Goal: Task Accomplishment & Management: Manage account settings

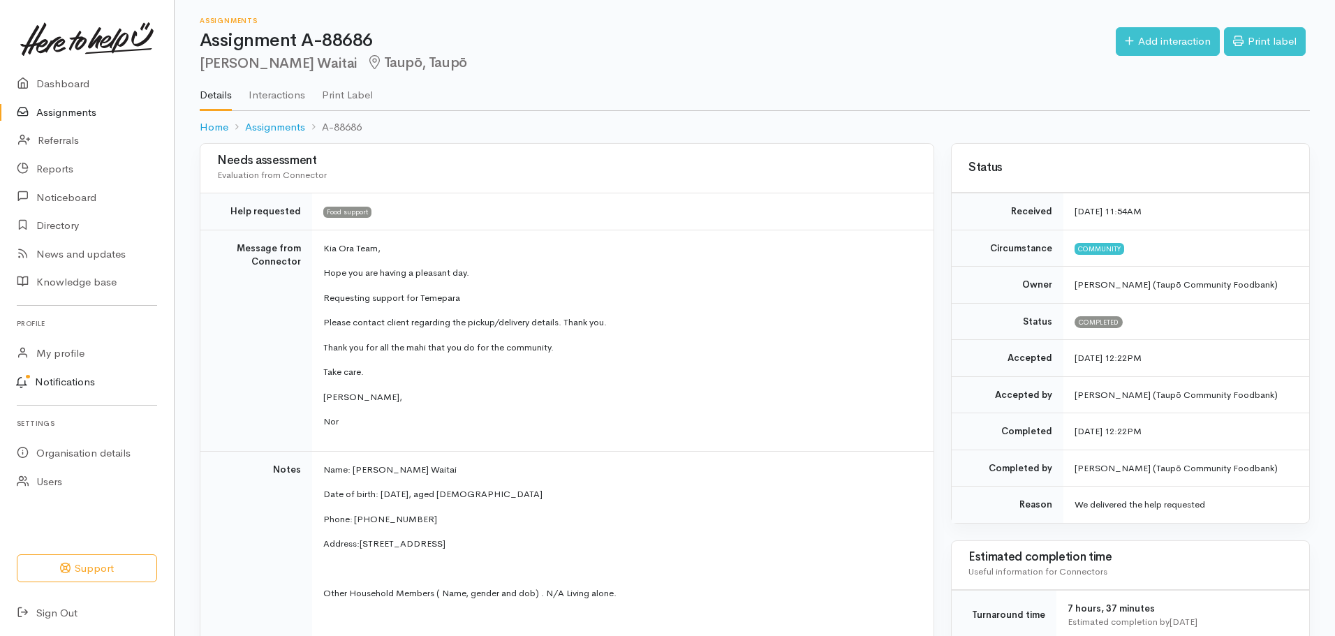
click at [78, 384] on link "Notifications" at bounding box center [85, 382] width 178 height 29
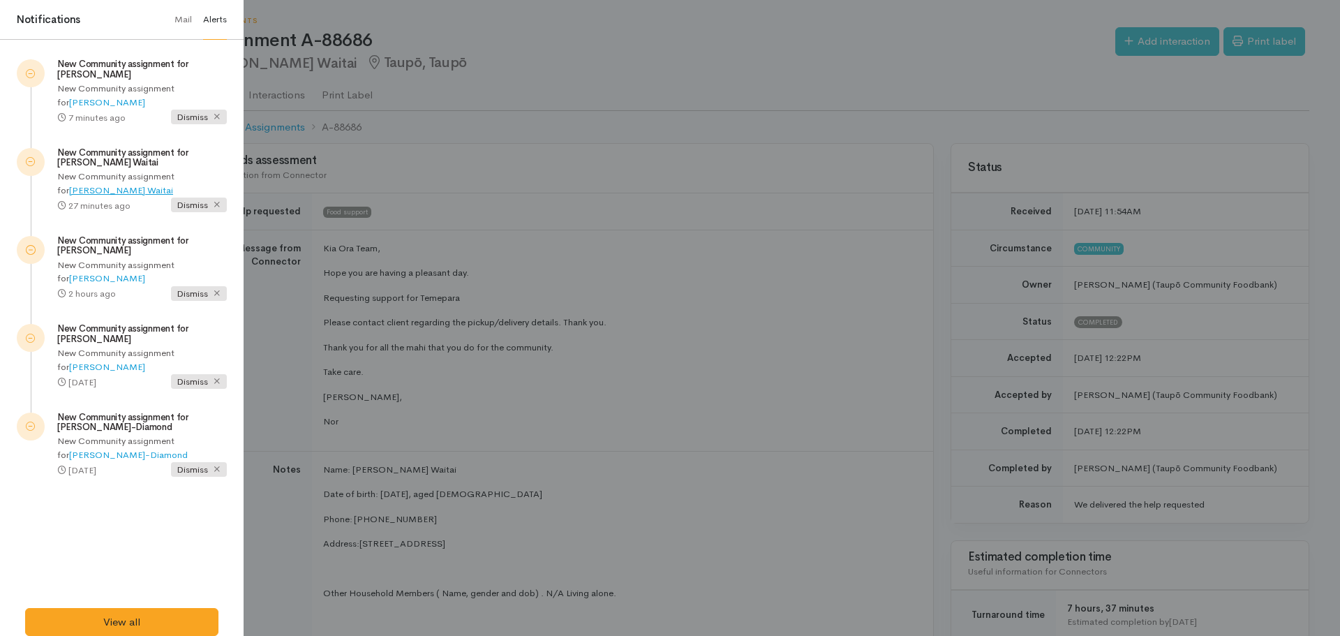
click at [130, 188] on link "Temepara McBride Waitai" at bounding box center [121, 190] width 104 height 12
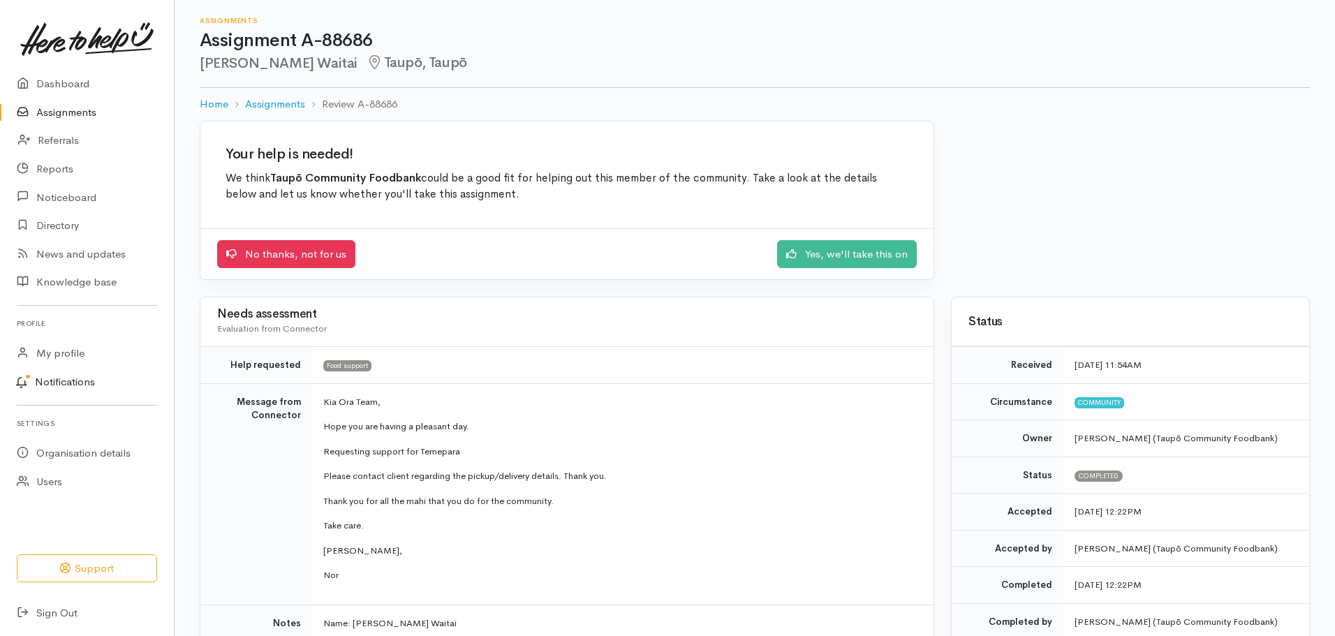
click at [67, 382] on link "Notifications" at bounding box center [85, 382] width 178 height 29
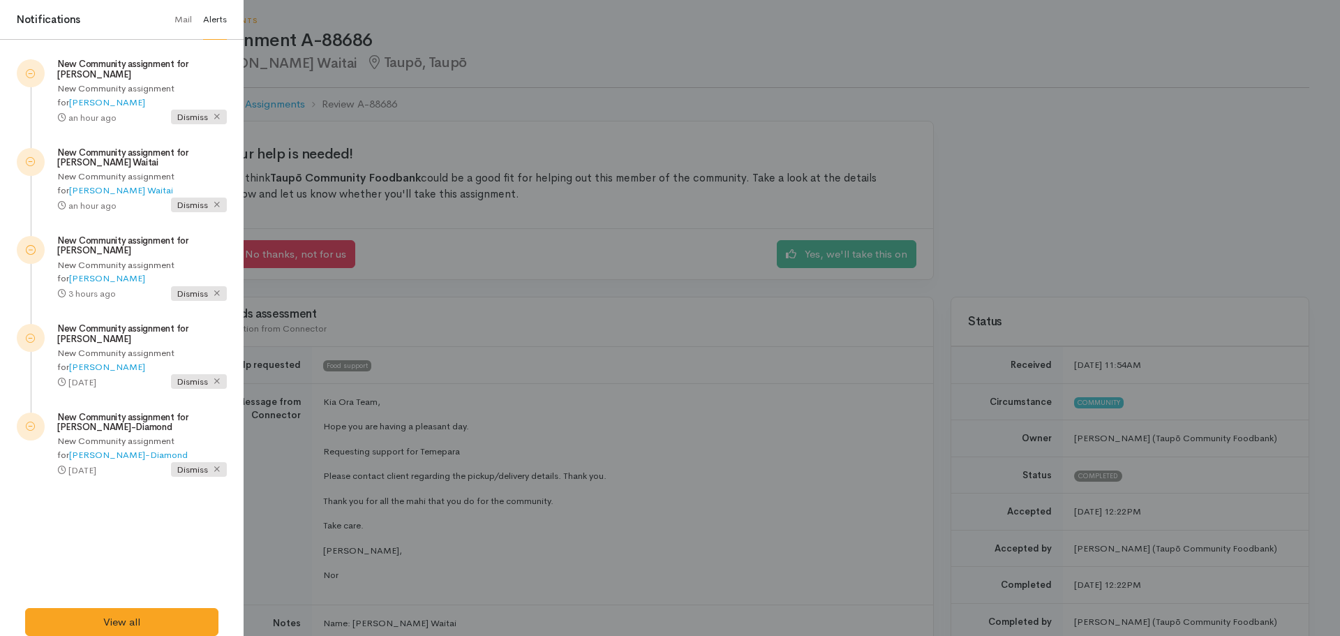
click at [185, 218] on div "New Community assignment for Temepara McBride Waitai New Community assignment f…" at bounding box center [122, 181] width 210 height 88
click at [199, 205] on span "Dismiss" at bounding box center [199, 205] width 56 height 15
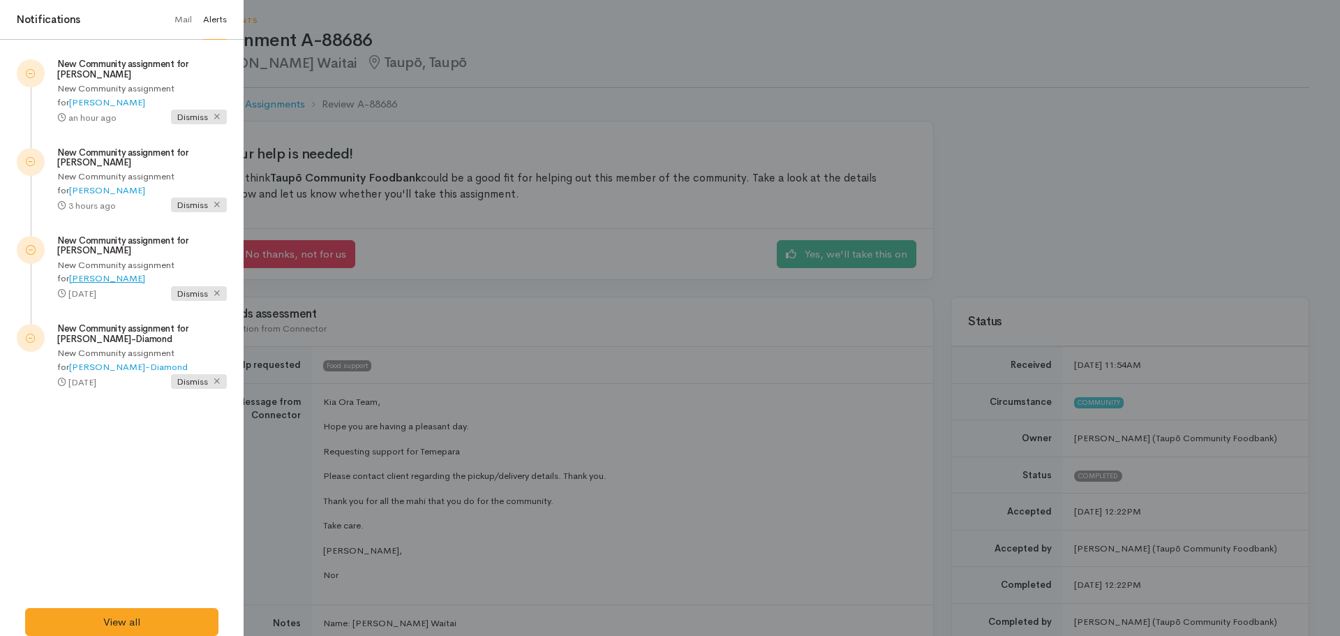
click at [145, 272] on link "[PERSON_NAME]" at bounding box center [107, 278] width 76 height 12
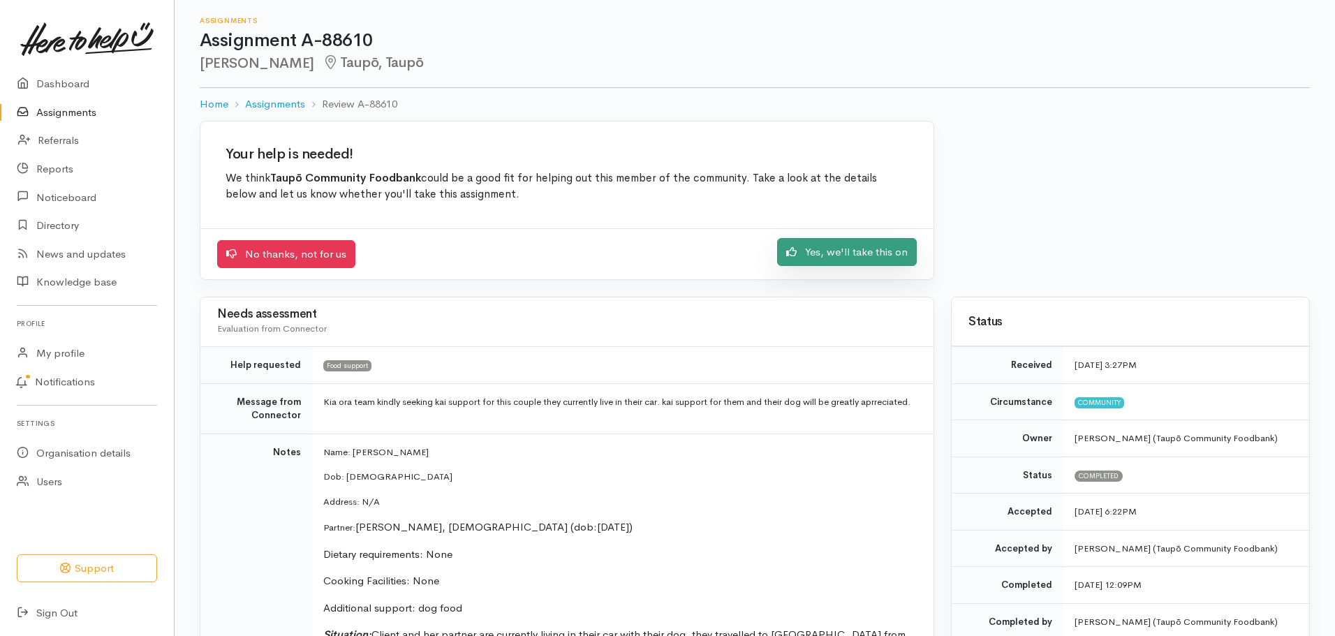
drag, startPoint x: 872, startPoint y: 244, endPoint x: 838, endPoint y: 255, distance: 36.6
click at [838, 255] on link "Yes, we'll take this on" at bounding box center [847, 252] width 140 height 29
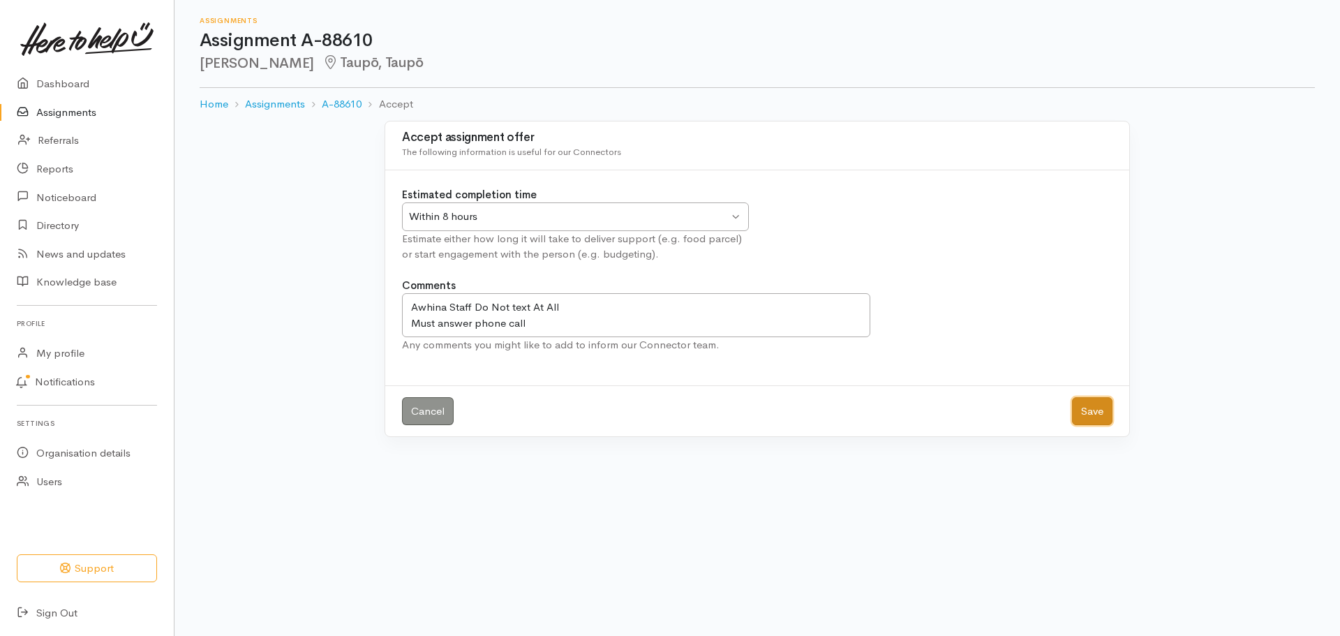
click at [1101, 400] on button "Save" at bounding box center [1092, 411] width 40 height 29
click at [84, 112] on link "Assignments" at bounding box center [87, 112] width 174 height 29
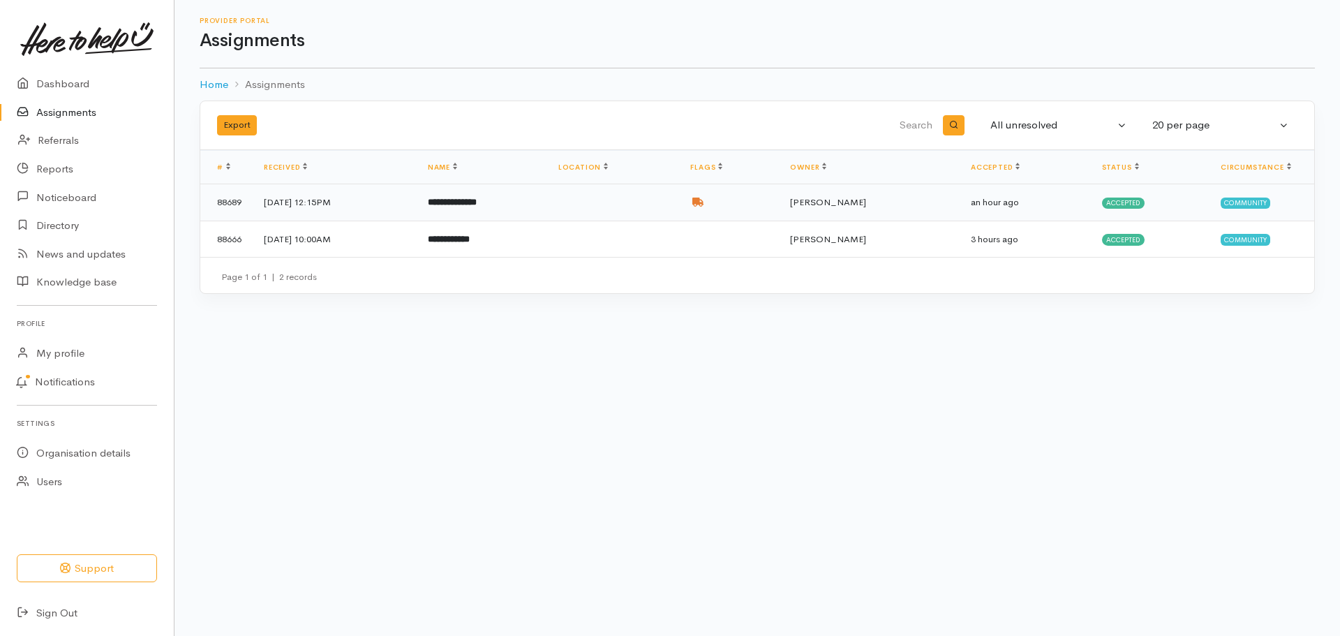
click at [642, 189] on td at bounding box center [613, 202] width 133 height 37
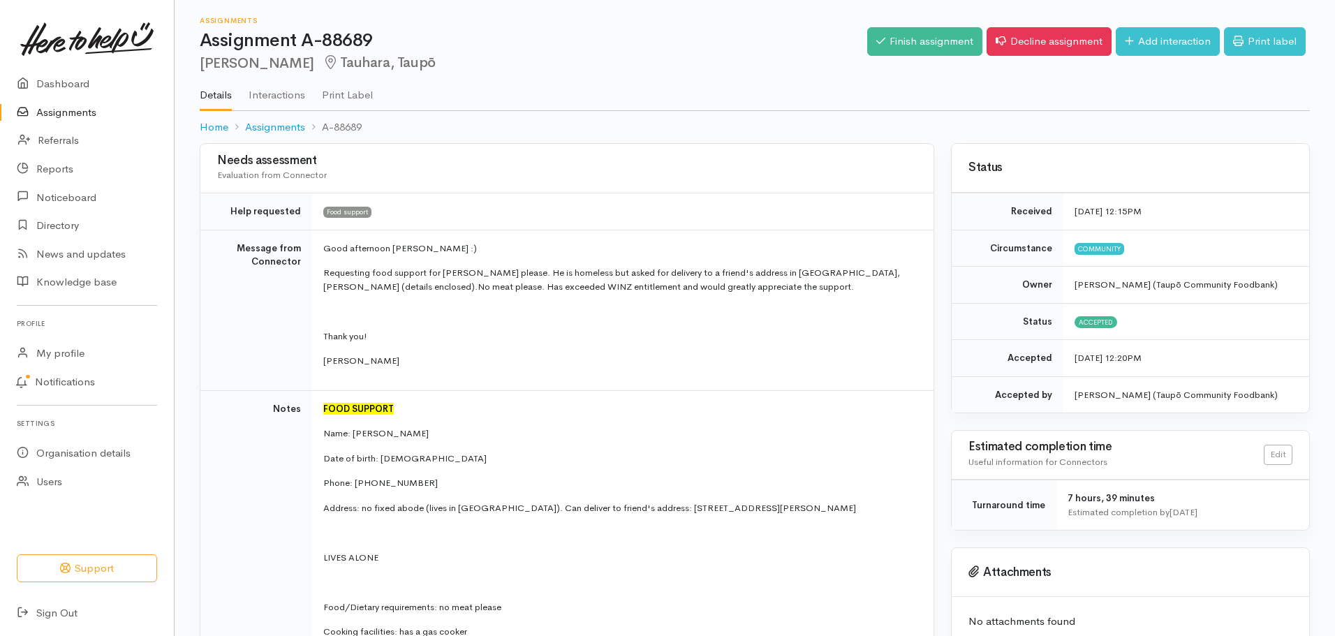
click at [71, 114] on link "Assignments" at bounding box center [87, 112] width 174 height 29
